Goal: Transaction & Acquisition: Purchase product/service

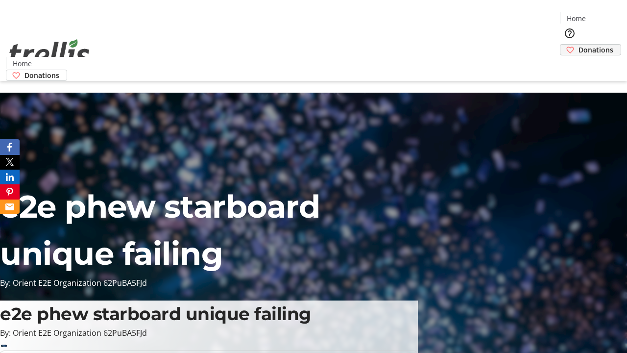
click at [579, 45] on span "Donations" at bounding box center [596, 50] width 35 height 10
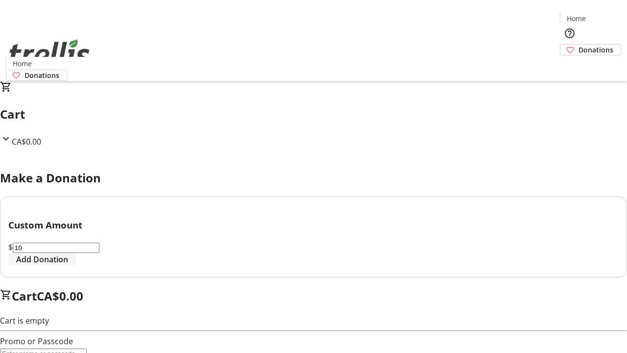
click at [68, 265] on span "Add Donation" at bounding box center [42, 259] width 52 height 12
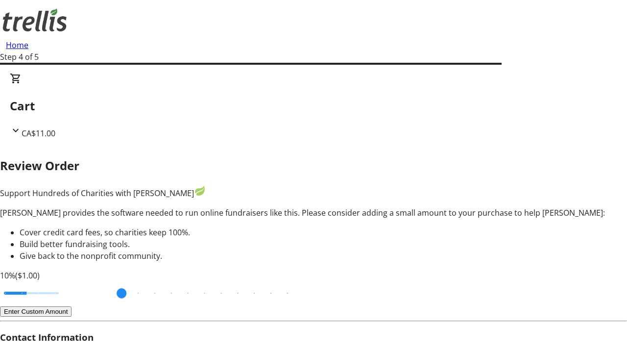
type input "20"
click at [69, 282] on input "Cover fees percentage" at bounding box center [31, 293] width 75 height 22
